Goal: Check status: Check status

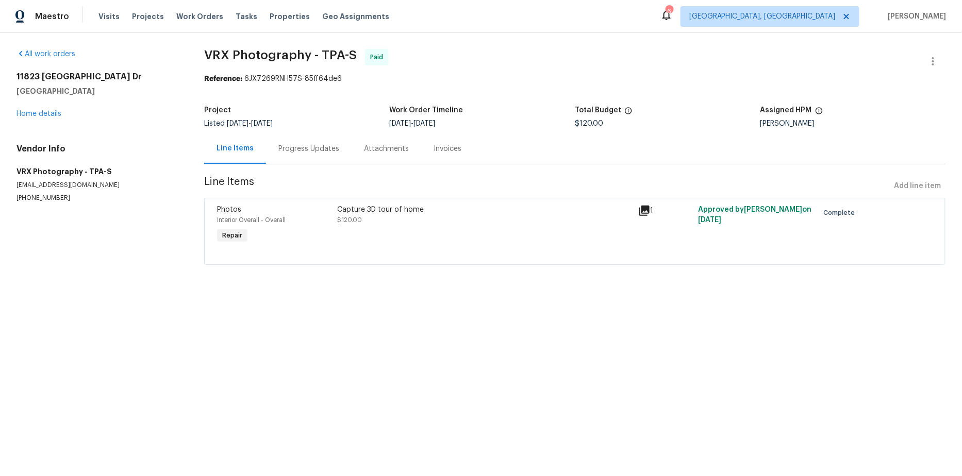
click at [325, 146] on div "Progress Updates" at bounding box center [308, 149] width 61 height 10
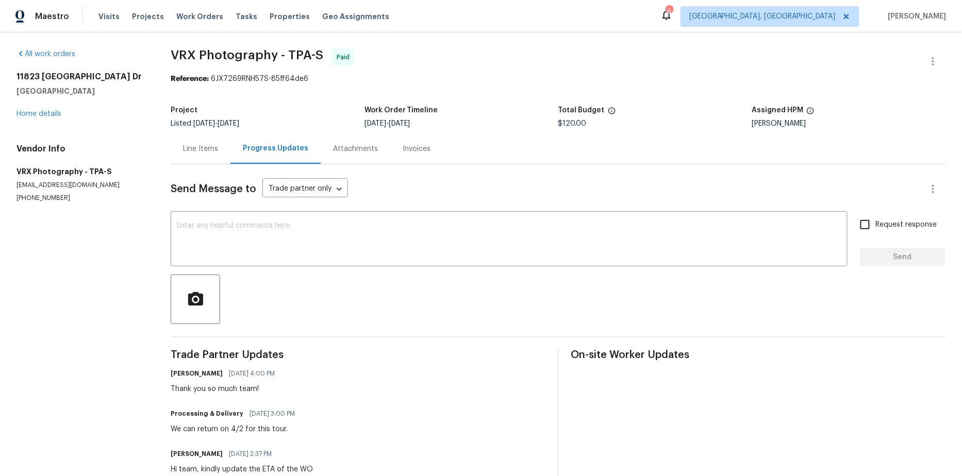
click at [354, 145] on div "Attachments" at bounding box center [355, 149] width 45 height 10
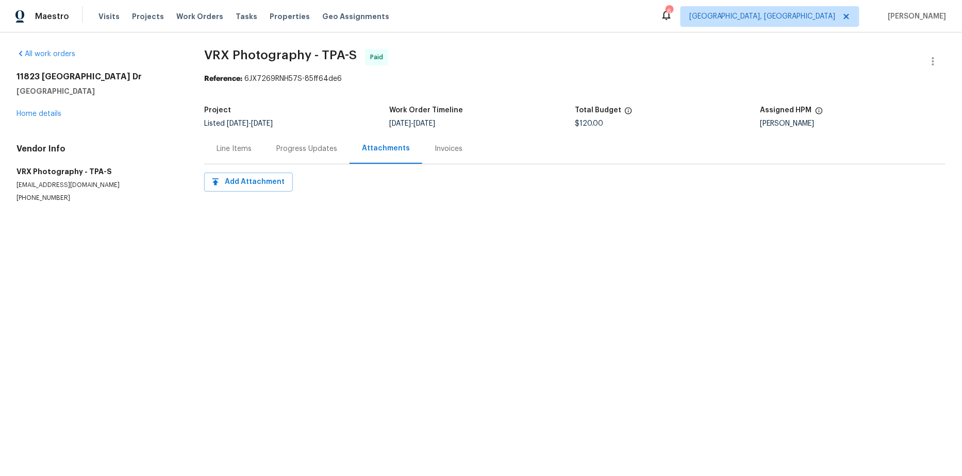
click at [441, 145] on div "Invoices" at bounding box center [448, 149] width 28 height 10
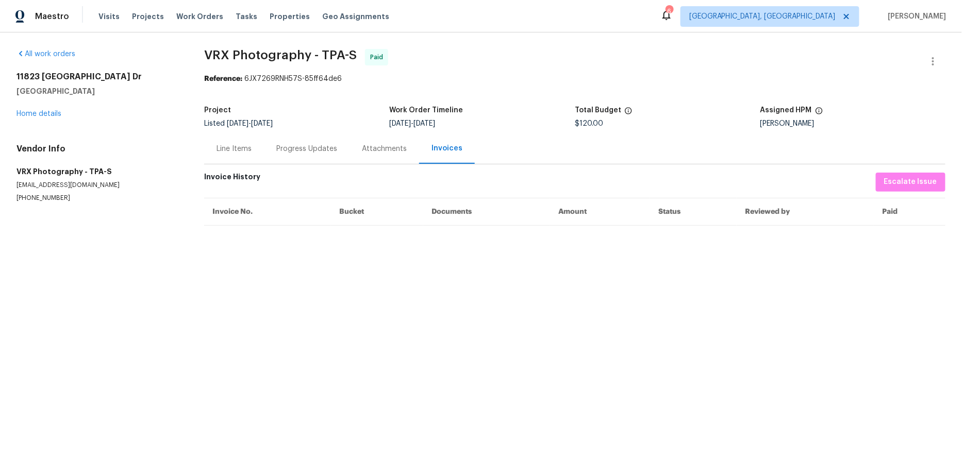
click at [226, 154] on div "Line Items" at bounding box center [233, 149] width 35 height 10
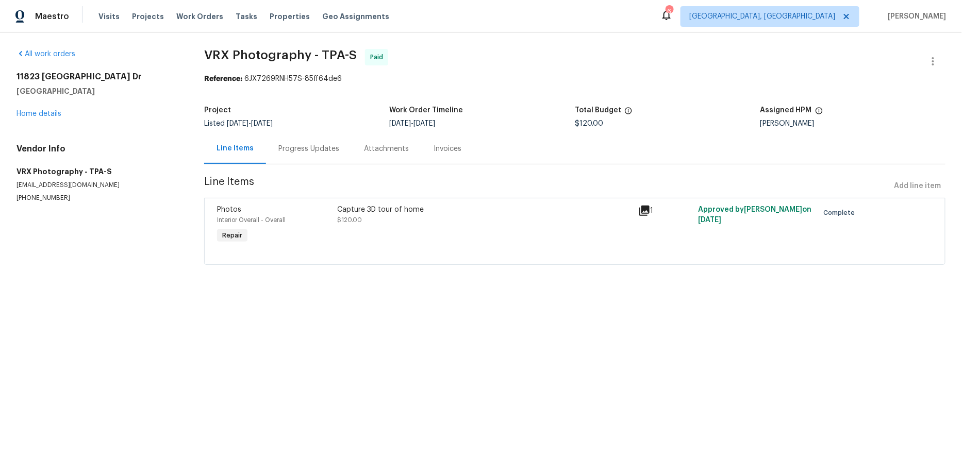
click at [646, 210] on icon at bounding box center [644, 211] width 12 height 12
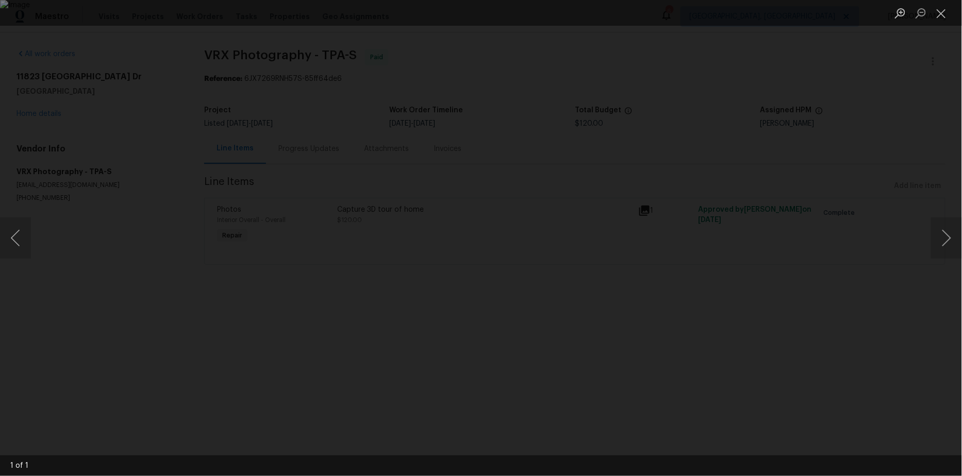
click at [713, 350] on div "Lightbox" at bounding box center [481, 238] width 962 height 476
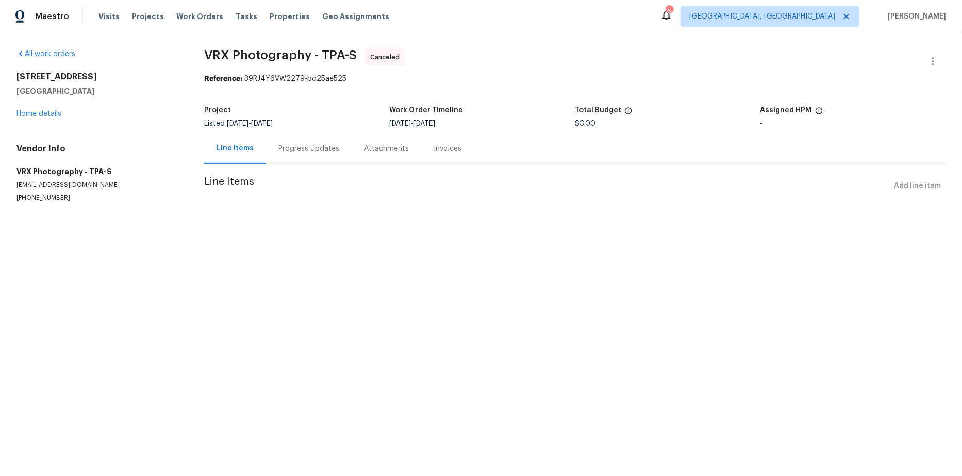
click at [300, 151] on div "Progress Updates" at bounding box center [308, 149] width 61 height 10
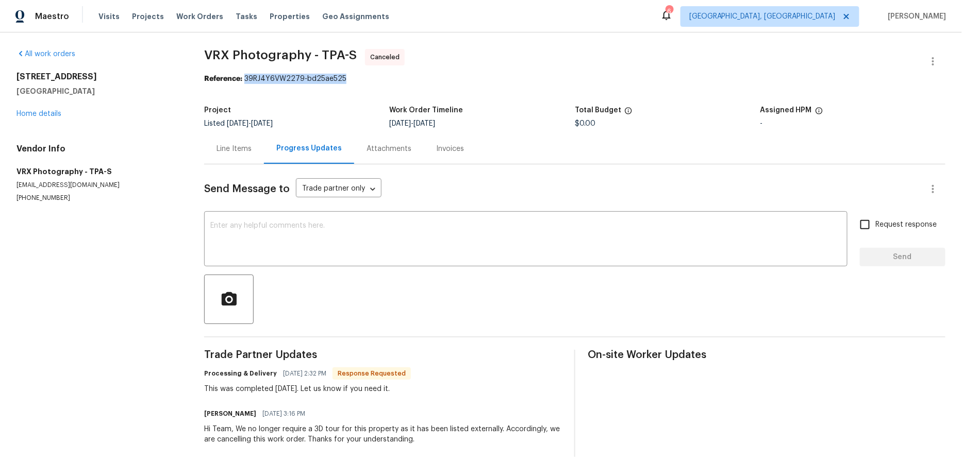
drag, startPoint x: 343, startPoint y: 79, endPoint x: 246, endPoint y: 79, distance: 97.4
click at [246, 79] on div "Reference: 39RJ4Y6VW2279-bd25ae525" at bounding box center [574, 79] width 741 height 10
copy div "39RJ4Y6VW2279-bd25ae525"
